Goal: Information Seeking & Learning: Learn about a topic

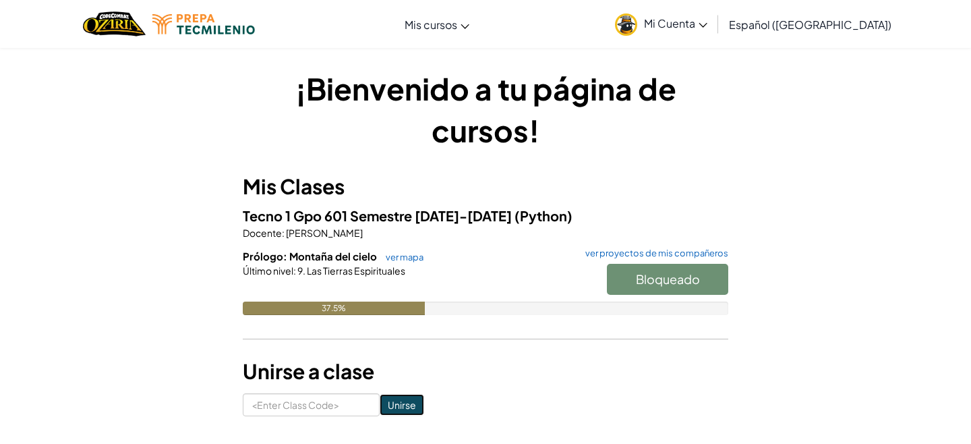
click at [390, 405] on input "Unirse" at bounding box center [402, 405] width 45 height 22
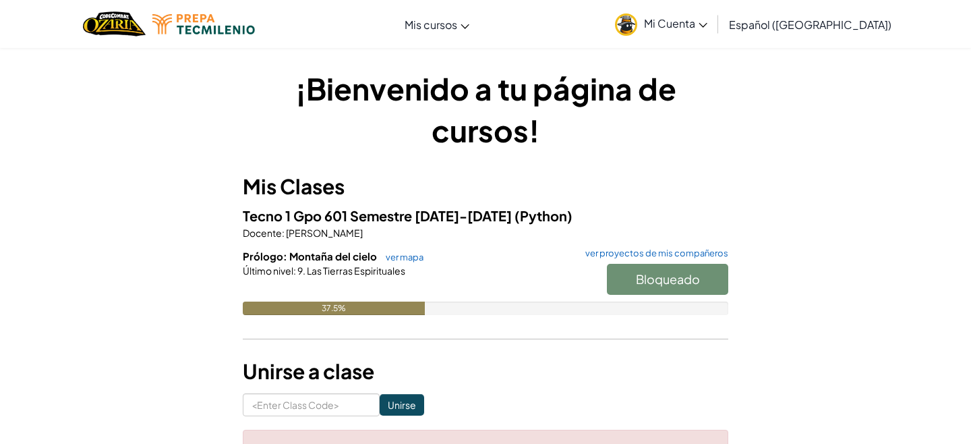
click at [635, 276] on div "Bloqueado" at bounding box center [660, 283] width 135 height 38
click at [328, 249] on span "Prólogo: Montaña del cielo" at bounding box center [311, 255] width 136 height 13
click at [400, 257] on link "ver mapa" at bounding box center [401, 257] width 45 height 11
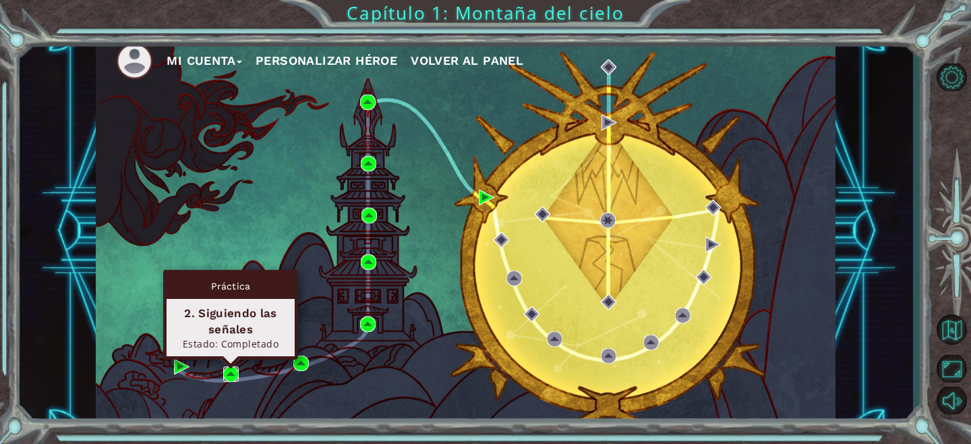
click at [235, 375] on img at bounding box center [231, 374] width 16 height 16
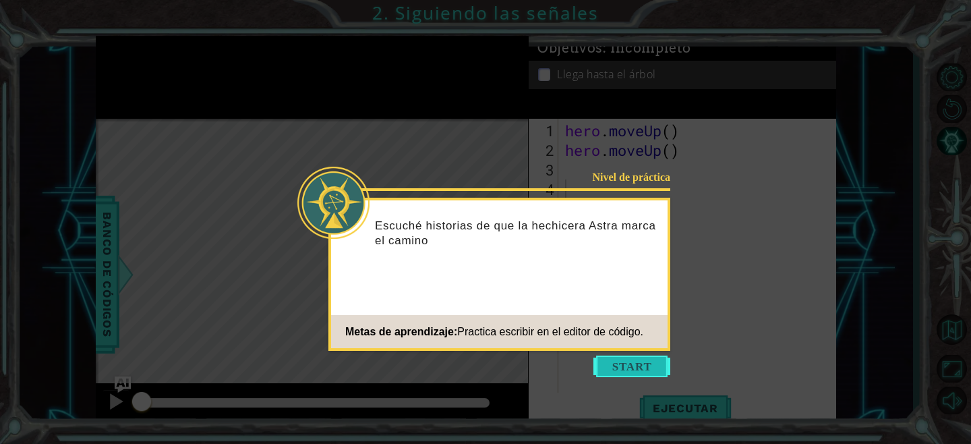
click at [646, 367] on button "Start" at bounding box center [631, 366] width 77 height 22
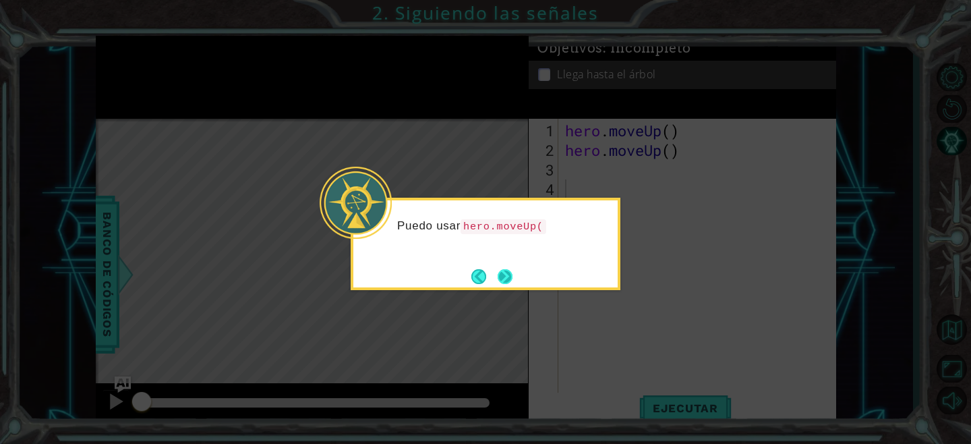
click at [505, 281] on button "Next" at bounding box center [505, 276] width 15 height 15
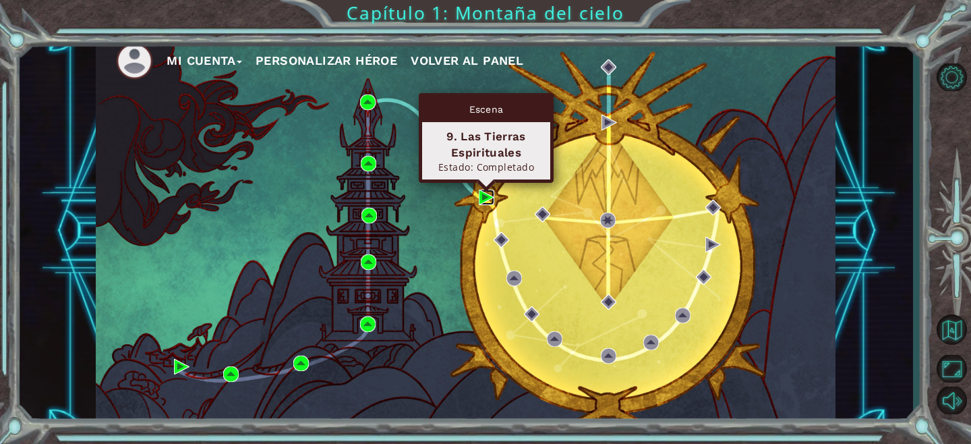
click at [481, 194] on img at bounding box center [487, 197] width 16 height 16
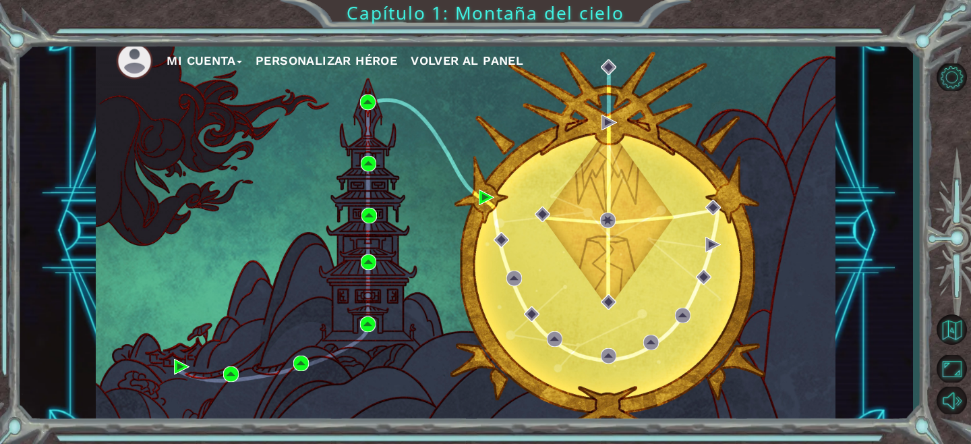
click at [370, 92] on div "Mi Cuenta Personalizar héroe Volver al panel" at bounding box center [466, 231] width 740 height 390
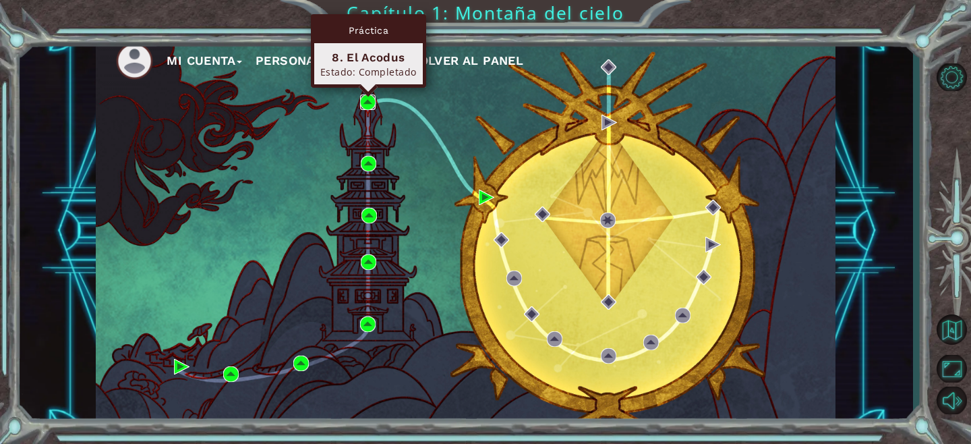
click at [370, 102] on img at bounding box center [368, 102] width 16 height 16
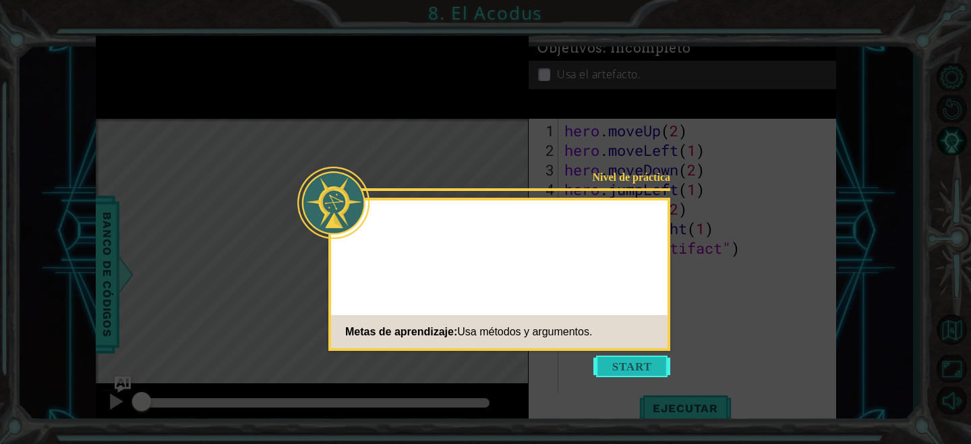
click at [639, 360] on button "Start" at bounding box center [631, 366] width 77 height 22
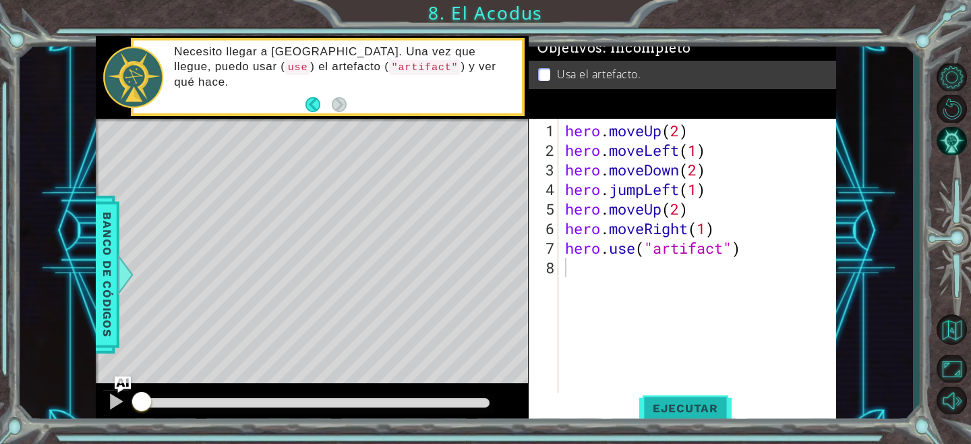
click at [696, 411] on span "Ejecutar" at bounding box center [685, 407] width 92 height 13
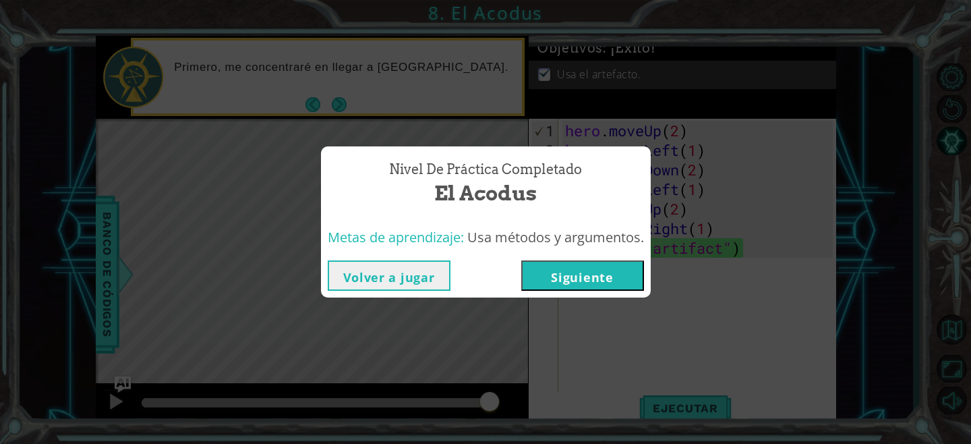
click at [571, 285] on button "Siguiente" at bounding box center [582, 275] width 123 height 30
